Goal: Transaction & Acquisition: Book appointment/travel/reservation

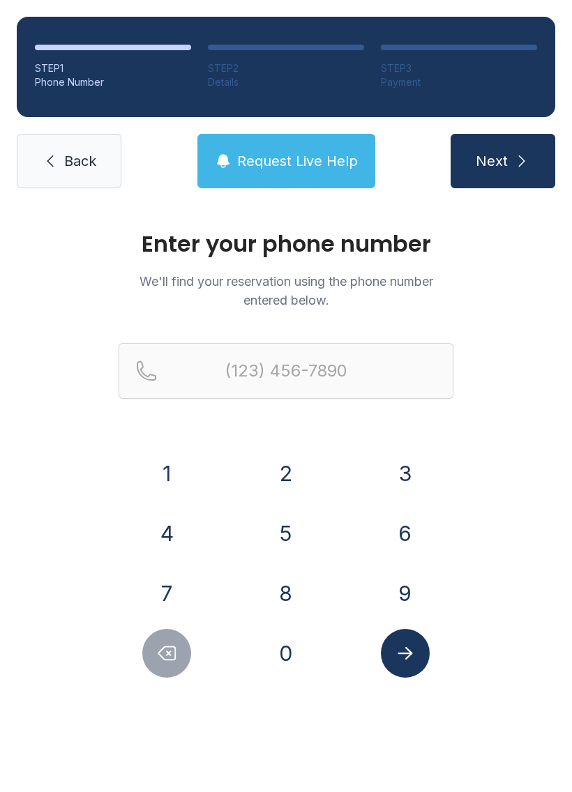
click at [300, 593] on button "8" at bounding box center [285, 593] width 49 height 49
click at [176, 522] on button "4" at bounding box center [166, 533] width 49 height 49
click at [407, 484] on button "3" at bounding box center [405, 473] width 49 height 49
click at [300, 528] on button "5" at bounding box center [285, 533] width 49 height 49
click at [413, 592] on button "9" at bounding box center [405, 593] width 49 height 49
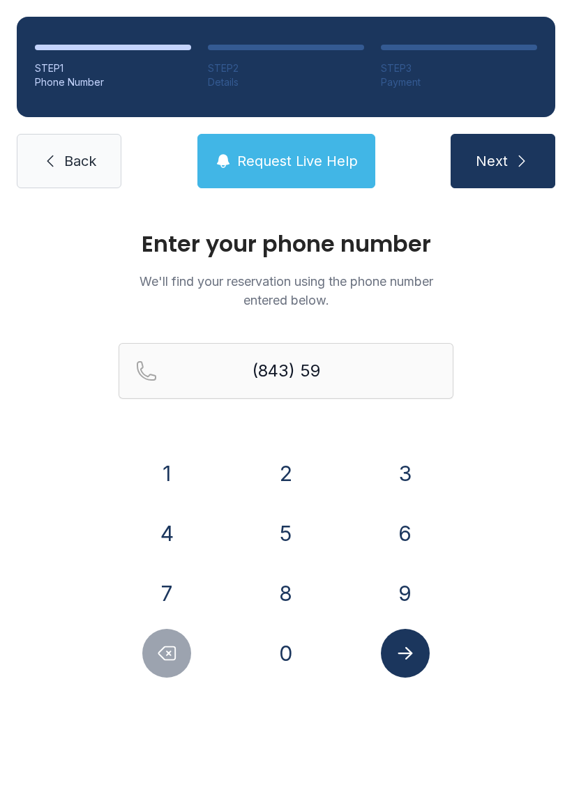
click at [300, 528] on button "5" at bounding box center [285, 533] width 49 height 49
click at [189, 472] on button "1" at bounding box center [166, 473] width 49 height 49
click at [176, 658] on icon "Delete number" at bounding box center [166, 653] width 21 height 21
click at [176, 657] on icon "Delete number" at bounding box center [166, 653] width 21 height 21
click at [181, 475] on button "1" at bounding box center [166, 473] width 49 height 49
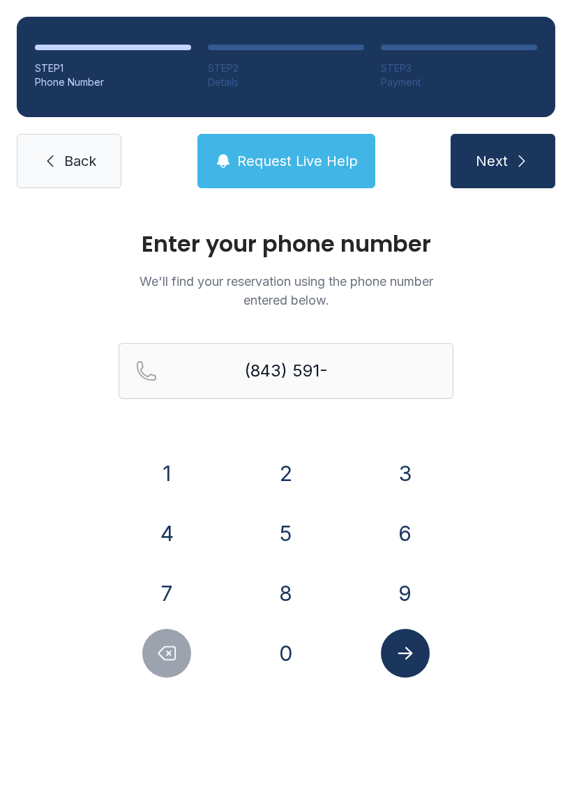
click at [285, 538] on button "5" at bounding box center [285, 533] width 49 height 49
click at [180, 471] on button "1" at bounding box center [166, 473] width 49 height 49
click at [298, 586] on button "8" at bounding box center [285, 593] width 49 height 49
click at [297, 585] on button "8" at bounding box center [285, 593] width 49 height 49
type input "[PHONE_NUMBER]"
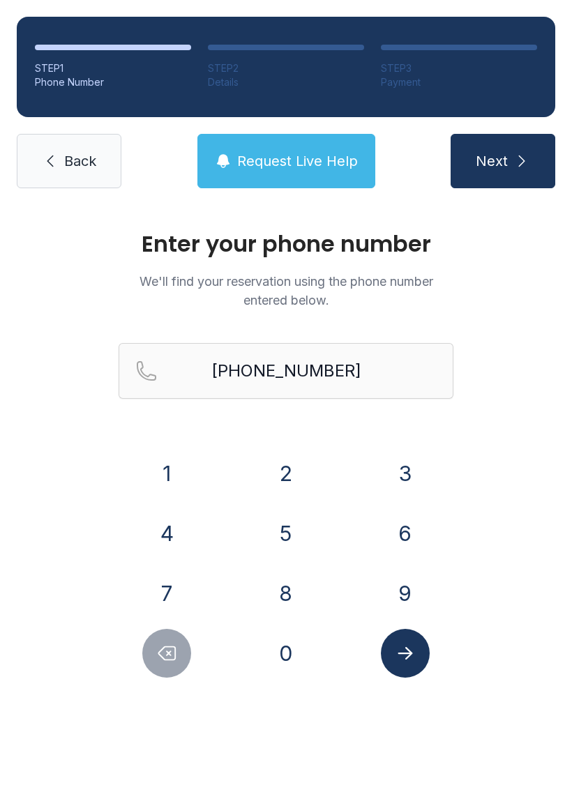
click at [403, 657] on icon "Submit lookup form" at bounding box center [405, 653] width 21 height 21
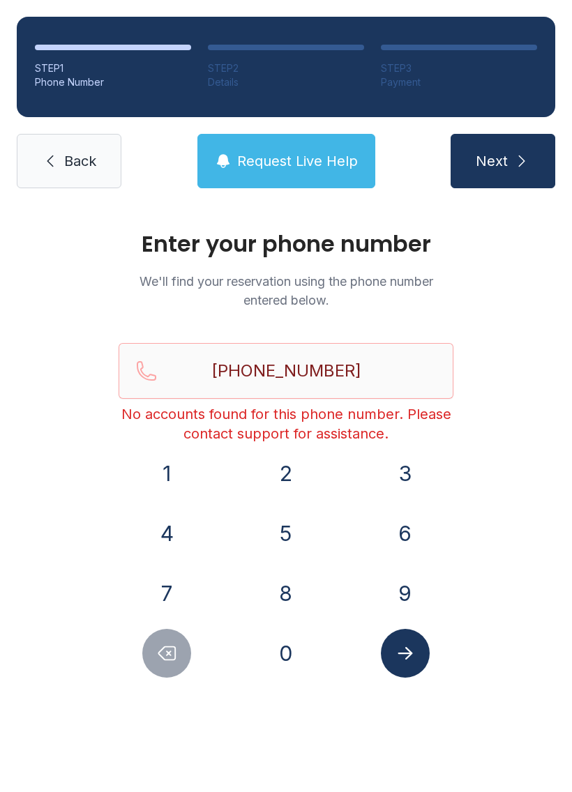
click at [67, 171] on link "Back" at bounding box center [69, 161] width 105 height 54
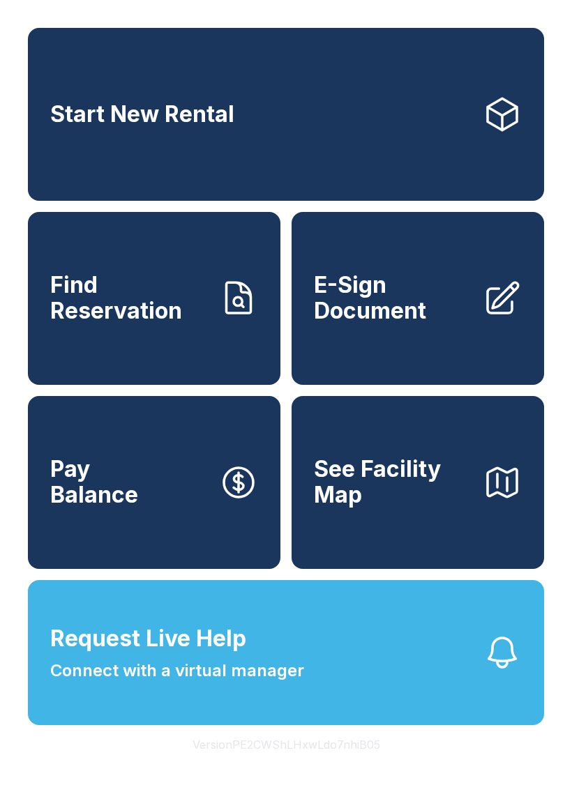
click at [218, 353] on link "Find Reservation" at bounding box center [154, 298] width 252 height 173
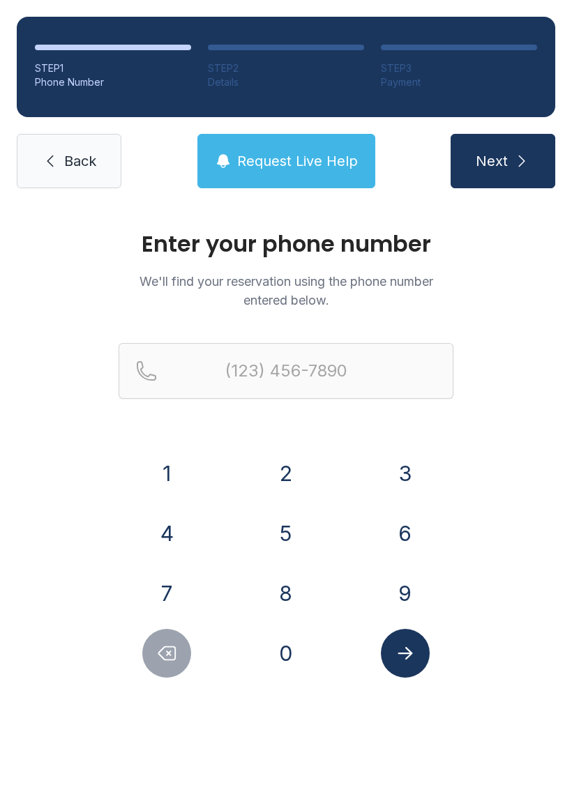
click at [290, 589] on button "8" at bounding box center [285, 593] width 49 height 49
click at [179, 525] on button "4" at bounding box center [166, 533] width 49 height 49
click at [390, 489] on button "3" at bounding box center [405, 473] width 49 height 49
click at [280, 536] on button "5" at bounding box center [285, 533] width 49 height 49
click at [385, 585] on button "9" at bounding box center [405, 593] width 49 height 49
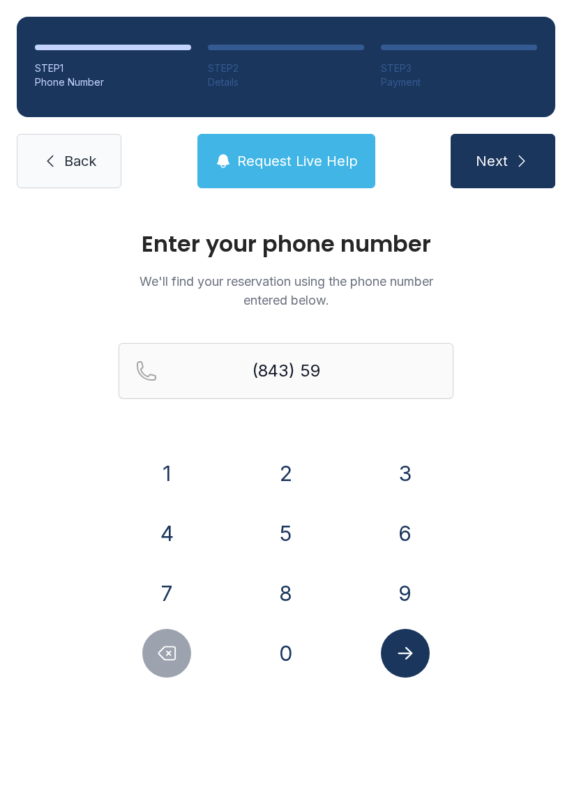
click at [153, 491] on button "1" at bounding box center [166, 473] width 49 height 49
click at [297, 541] on button "5" at bounding box center [285, 533] width 49 height 49
click at [176, 475] on button "1" at bounding box center [166, 473] width 49 height 49
click at [298, 581] on button "8" at bounding box center [285, 593] width 49 height 49
click at [298, 580] on button "8" at bounding box center [285, 593] width 49 height 49
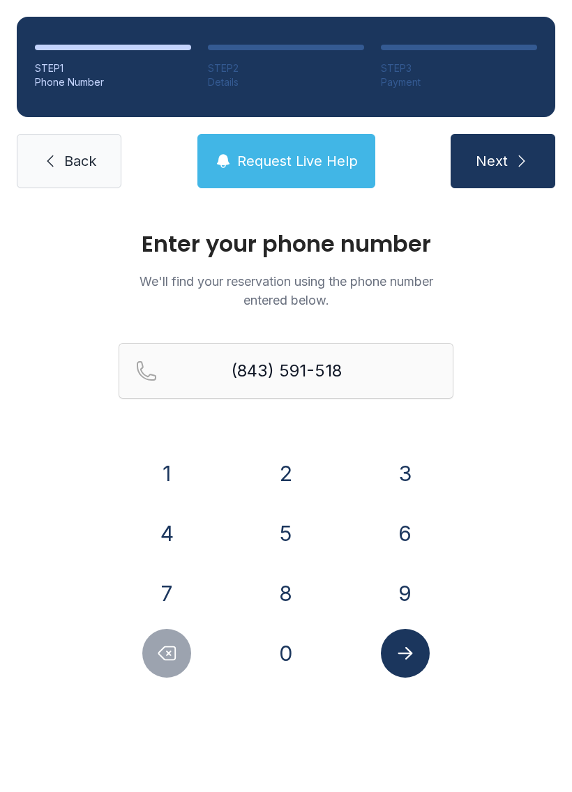
type input "[PHONE_NUMBER]"
click at [416, 689] on div "Enter your phone number We'll find your reservation using the phone number ente…" at bounding box center [286, 469] width 572 height 528
click at [411, 648] on icon "Submit lookup form" at bounding box center [405, 653] width 21 height 21
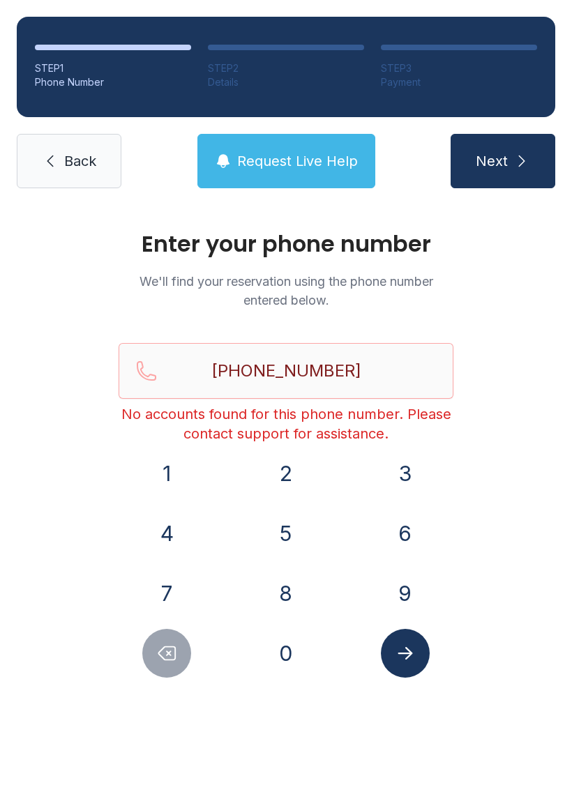
click at [64, 168] on span "Back" at bounding box center [80, 161] width 32 height 20
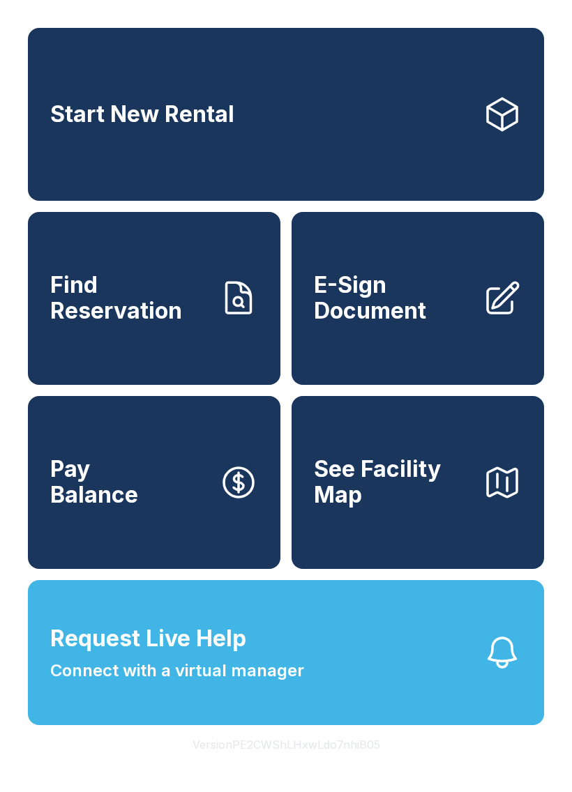
click at [428, 144] on link "Start New Rental" at bounding box center [286, 114] width 516 height 173
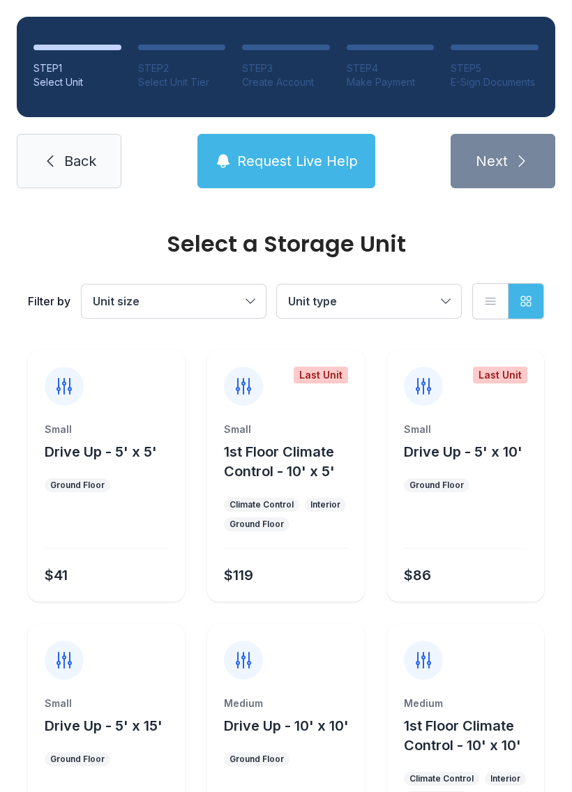
click at [76, 170] on span "Back" at bounding box center [80, 161] width 32 height 20
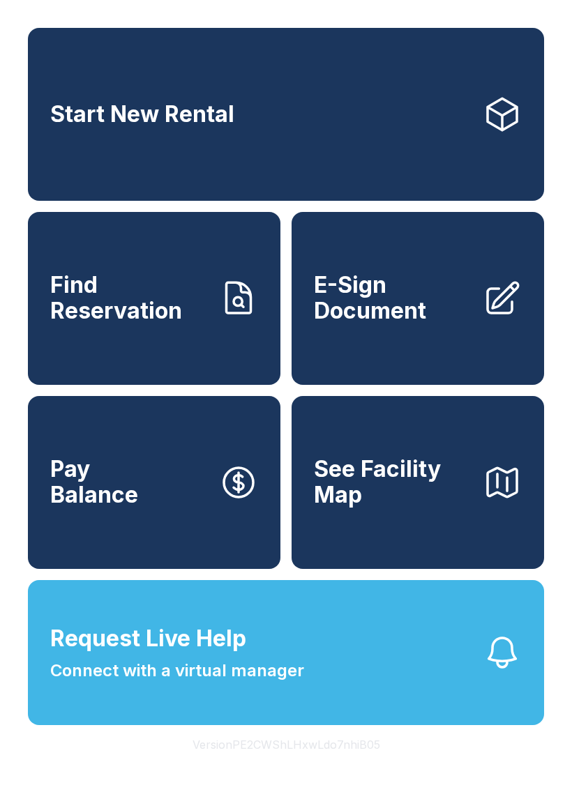
click at [424, 132] on link "Start New Rental" at bounding box center [286, 114] width 516 height 173
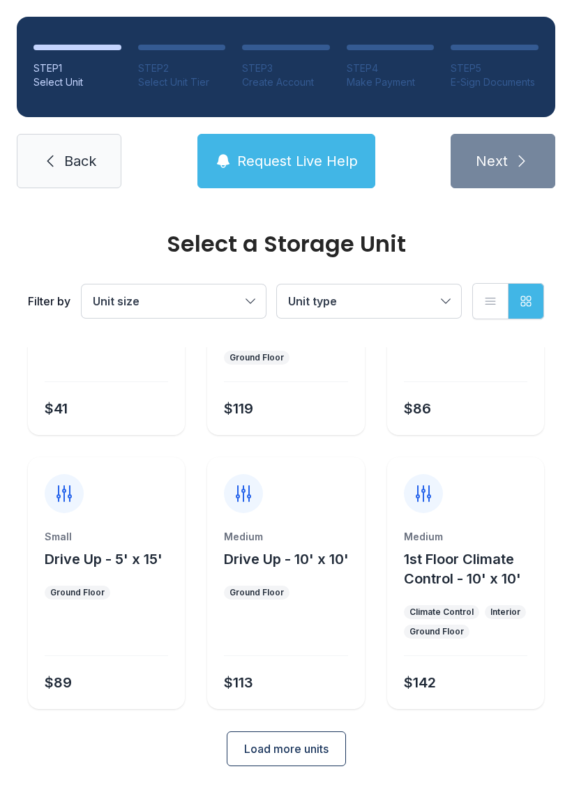
scroll to position [166, 0]
click at [82, 183] on link "Back" at bounding box center [69, 161] width 105 height 54
